Goal: Transaction & Acquisition: Purchase product/service

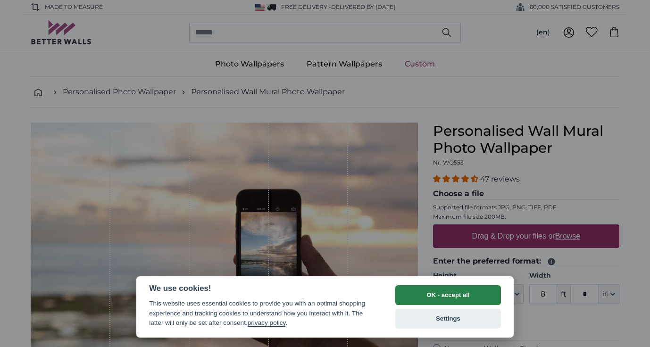
click at [447, 297] on button "OK - accept all" at bounding box center [448, 295] width 106 height 20
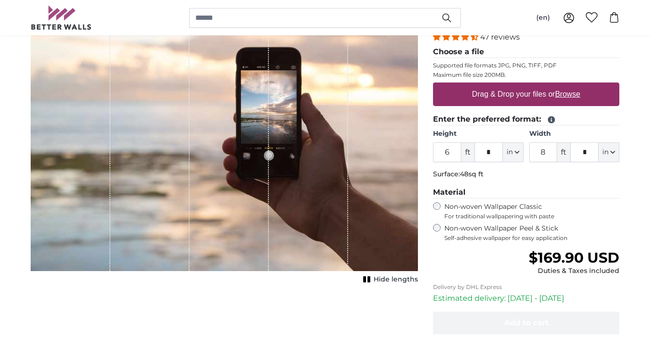
scroll to position [140, 0]
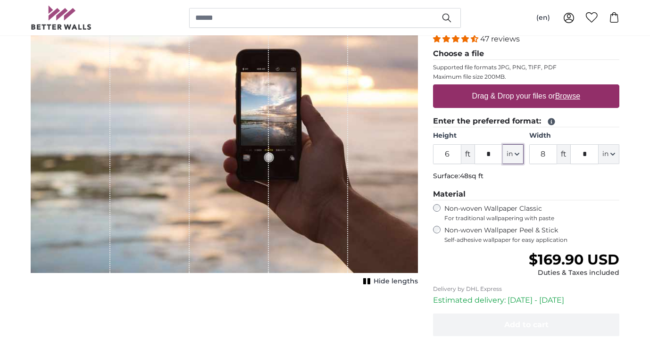
click at [514, 155] on button "in" at bounding box center [513, 154] width 21 height 20
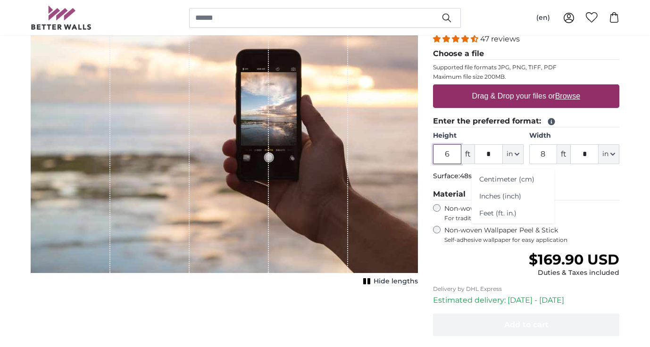
click at [444, 153] on input "6" at bounding box center [447, 154] width 28 height 20
type input "1"
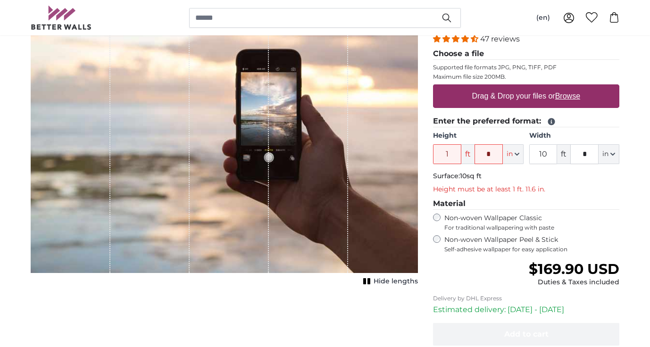
click at [581, 189] on p "Height must be at least 1 ft. 11.6 in." at bounding box center [526, 189] width 186 height 9
click at [546, 157] on input "10" at bounding box center [543, 154] width 28 height 20
type input "2"
click at [445, 160] on input "1" at bounding box center [447, 154] width 28 height 20
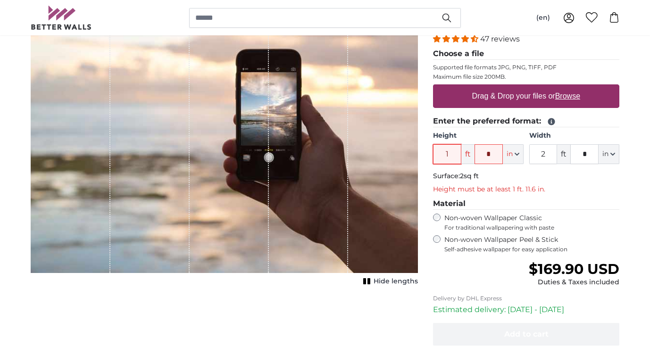
click at [445, 160] on input "1" at bounding box center [447, 154] width 28 height 20
type input "2"
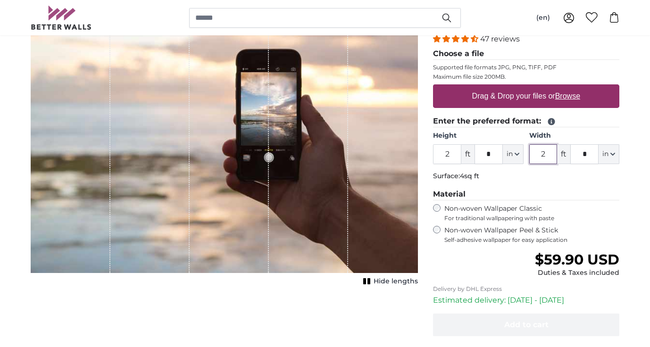
click at [546, 156] on input "2" at bounding box center [543, 154] width 28 height 20
type input "10"
